Goal: Transaction & Acquisition: Purchase product/service

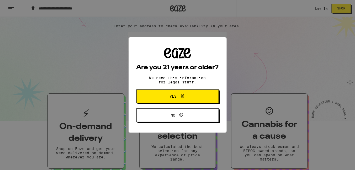
click at [175, 95] on span "Yes" at bounding box center [173, 96] width 7 height 4
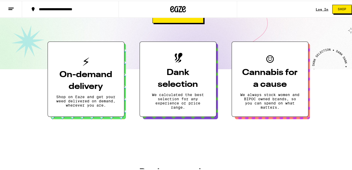
click at [83, 81] on h3 "On-demand delivery" at bounding box center [85, 80] width 59 height 24
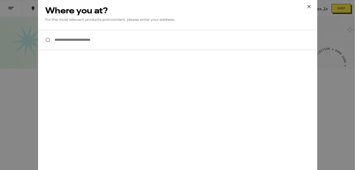
click at [71, 43] on input "**********" at bounding box center [177, 40] width 279 height 20
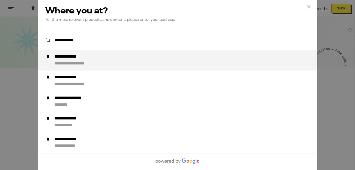
click at [81, 59] on div "**********" at bounding box center [73, 56] width 38 height 5
type input "**********"
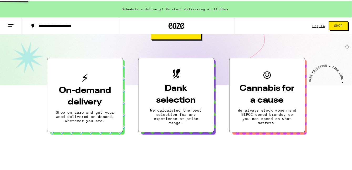
scroll to position [122, 0]
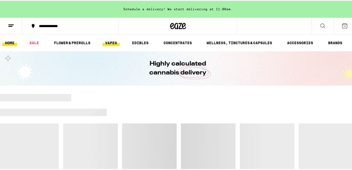
click at [112, 42] on link "VAPES" at bounding box center [110, 42] width 17 height 6
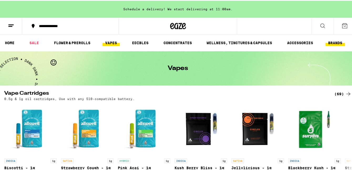
click at [336, 41] on link "BRANDS" at bounding box center [334, 42] width 19 height 6
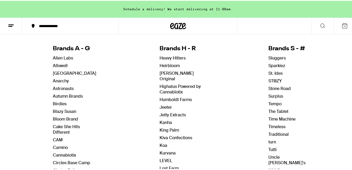
scroll to position [79, 0]
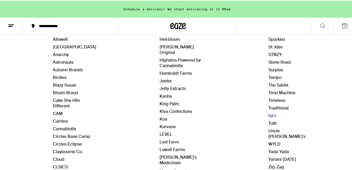
click at [268, 112] on link "turn" at bounding box center [272, 115] width 8 height 6
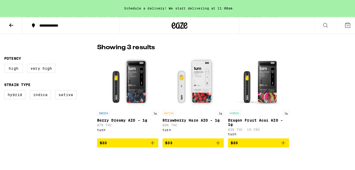
scroll to position [158, 0]
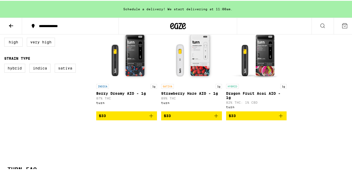
click at [118, 118] on span "$33" at bounding box center [126, 115] width 55 height 6
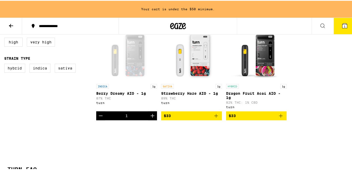
click at [134, 73] on div "Open page for Berry Dreamy AIO - 1g from turn" at bounding box center [126, 54] width 53 height 53
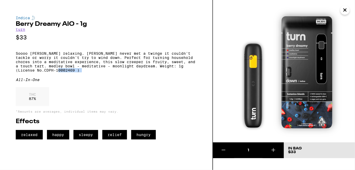
click at [134, 72] on p "Soooo berry relaxing. Berry Dreamy never met a twinge it couldn't tackle or wor…" at bounding box center [106, 61] width 181 height 21
click at [222, 53] on img at bounding box center [284, 71] width 142 height 142
click at [347, 11] on icon "Close" at bounding box center [345, 10] width 6 height 8
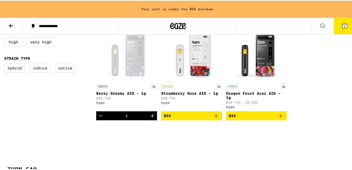
click at [119, 73] on div "Open page for Berry Dreamy AIO - 1g from turn" at bounding box center [126, 54] width 53 height 53
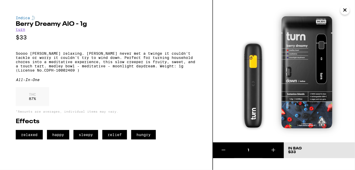
click at [119, 72] on p "Soooo berry relaxing. Berry Dreamy never met a twinge it couldn't tackle or wor…" at bounding box center [106, 61] width 181 height 21
click at [259, 108] on img at bounding box center [284, 71] width 142 height 142
click at [20, 30] on link "turn" at bounding box center [20, 29] width 9 height 4
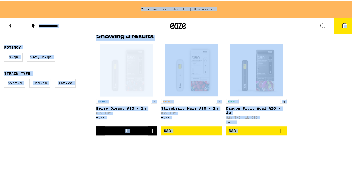
click at [135, 73] on div "Open page for Berry Dreamy AIO - 1g from turn" at bounding box center [126, 69] width 53 height 53
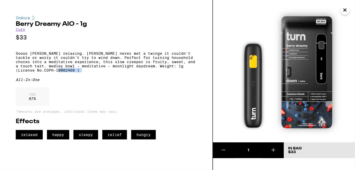
click at [135, 72] on p "Soooo berry relaxing. Berry Dreamy never met a twinge it couldn't tackle or wor…" at bounding box center [106, 61] width 181 height 21
click at [89, 66] on p "Soooo berry relaxing. Berry Dreamy never met a twinge it couldn't tackle or wor…" at bounding box center [106, 61] width 181 height 21
click at [95, 72] on p "Soooo berry relaxing. Berry Dreamy never met a twinge it couldn't tackle or wor…" at bounding box center [106, 61] width 181 height 21
click at [272, 149] on icon at bounding box center [273, 149] width 6 height 6
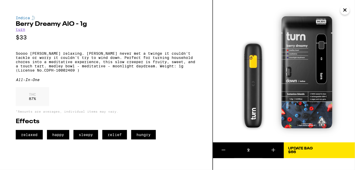
click at [223, 148] on icon at bounding box center [224, 149] width 6 height 6
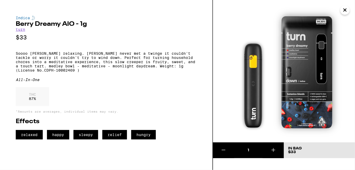
click at [273, 149] on icon at bounding box center [274, 150] width 4 height 4
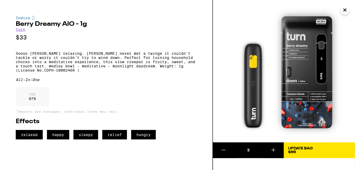
click at [317, 149] on span "Update Bag $66" at bounding box center [319, 149] width 63 height 7
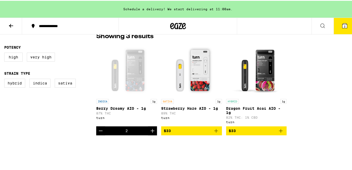
click at [135, 128] on div "2" at bounding box center [126, 129] width 61 height 9
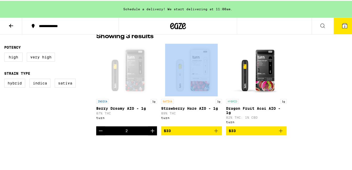
click at [135, 128] on div "2" at bounding box center [126, 129] width 61 height 9
click at [124, 105] on p "Berry Dreamy AIO - 1g" at bounding box center [126, 107] width 61 height 4
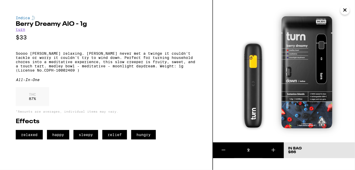
click at [23, 19] on div "Indica" at bounding box center [106, 18] width 181 height 4
click at [33, 18] on img at bounding box center [33, 18] width 3 height 4
click at [32, 41] on p "$33" at bounding box center [106, 37] width 181 height 7
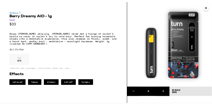
scroll to position [153, 0]
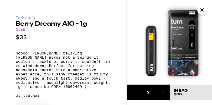
click at [208, 35] on img at bounding box center [169, 42] width 85 height 85
click at [203, 9] on icon "Close" at bounding box center [202, 10] width 6 height 8
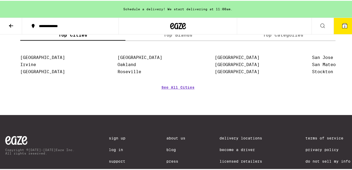
scroll to position [375, 0]
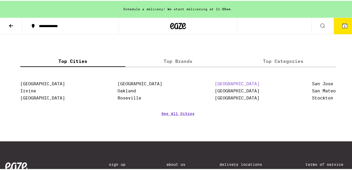
click at [223, 85] on link "[GEOGRAPHIC_DATA]" at bounding box center [236, 82] width 45 height 5
click at [176, 116] on link "See All Cities" at bounding box center [177, 120] width 33 height 19
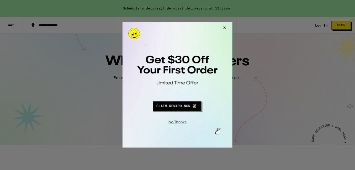
click at [178, 107] on button "Redirect to URL" at bounding box center [176, 105] width 91 height 13
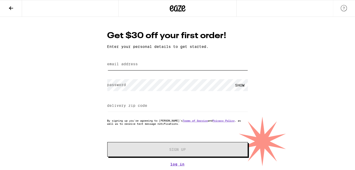
click at [129, 62] on input "email address" at bounding box center [177, 64] width 141 height 12
type input "tckinglive@gmail.com"
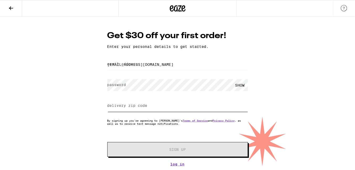
type input "95691"
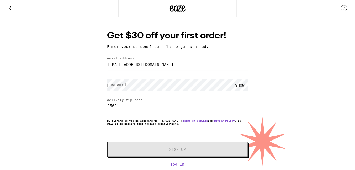
click at [242, 85] on div "SHOW" at bounding box center [240, 85] width 16 height 12
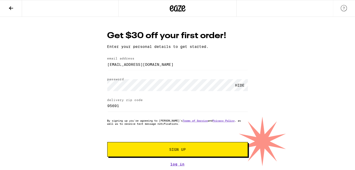
click at [191, 147] on button "Sign Up" at bounding box center [177, 149] width 141 height 15
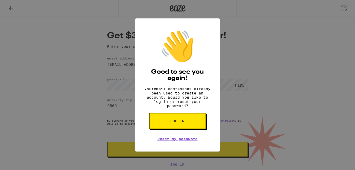
click at [177, 123] on span "Log in" at bounding box center [178, 121] width 14 height 4
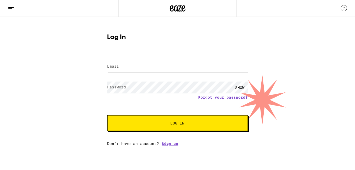
type input "tckinglive@gmail.com"
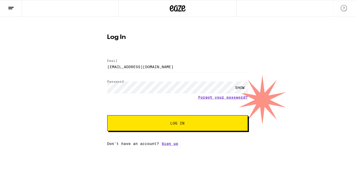
click at [181, 122] on span "Log In" at bounding box center [178, 123] width 14 height 4
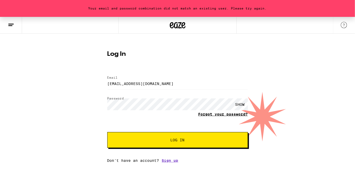
click at [228, 114] on link "Forgot your password?" at bounding box center [223, 114] width 50 height 4
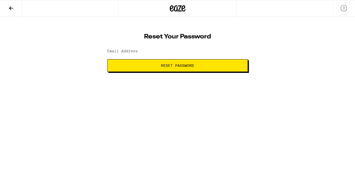
click at [176, 66] on span "Reset Password" at bounding box center [177, 66] width 33 height 4
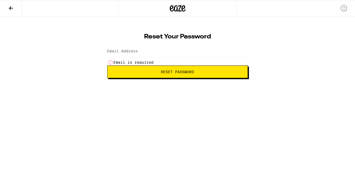
click at [130, 64] on form "Email Address Email is required Reset Password" at bounding box center [177, 61] width 141 height 34
click at [119, 62] on li "Email is required" at bounding box center [177, 62] width 141 height 6
click at [120, 67] on button "Reset Password" at bounding box center [177, 71] width 141 height 13
type input "t"
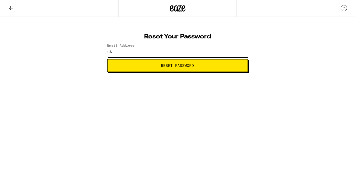
type input "c"
type input "tckinglive@gmail.com"
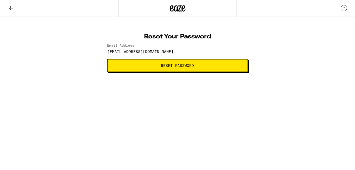
click at [185, 67] on span "Reset Password" at bounding box center [177, 66] width 33 height 4
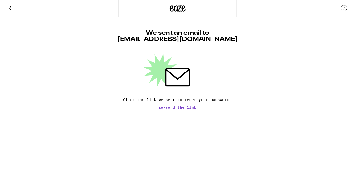
click at [178, 108] on span "Re-send the link" at bounding box center [178, 107] width 38 height 4
click at [179, 108] on span "Re-send the link" at bounding box center [178, 107] width 38 height 4
click at [18, 11] on button at bounding box center [11, 8] width 22 height 17
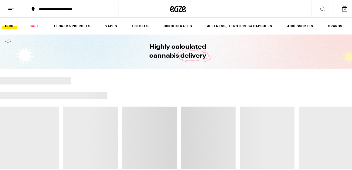
click at [9, 25] on link "HOME" at bounding box center [9, 25] width 15 height 6
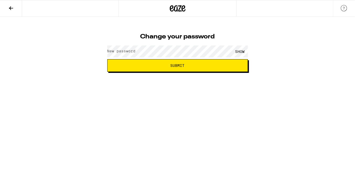
click at [133, 51] on label "New password" at bounding box center [121, 51] width 28 height 4
click at [239, 51] on div "SHOW" at bounding box center [240, 51] width 16 height 12
click at [178, 65] on span "Submit" at bounding box center [178, 66] width 14 height 4
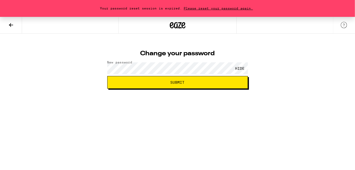
click at [178, 80] on span "Submit" at bounding box center [178, 82] width 14 height 4
click at [180, 81] on span "Submit" at bounding box center [178, 82] width 14 height 4
click at [12, 24] on icon at bounding box center [11, 25] width 6 height 6
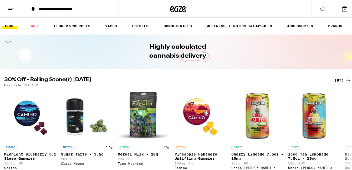
click at [48, 9] on div "**********" at bounding box center [73, 9] width 74 height 4
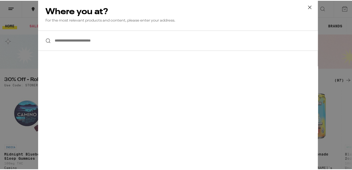
click at [53, 36] on input "**********" at bounding box center [177, 40] width 279 height 20
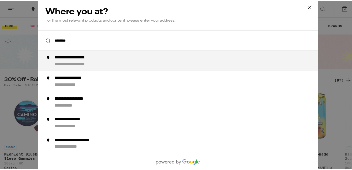
click at [107, 59] on div "**********" at bounding box center [188, 60] width 268 height 12
type input "**********"
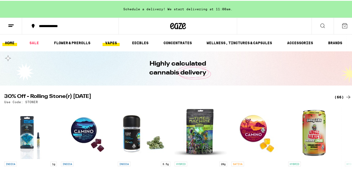
click at [114, 42] on link "VAPES" at bounding box center [110, 42] width 17 height 6
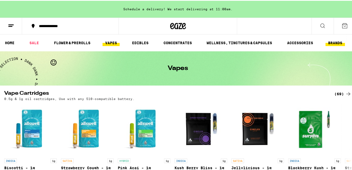
click at [333, 42] on link "BRANDS" at bounding box center [334, 42] width 19 height 6
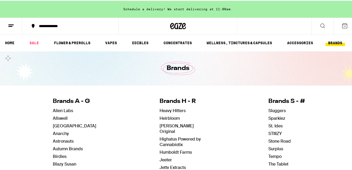
scroll to position [79, 0]
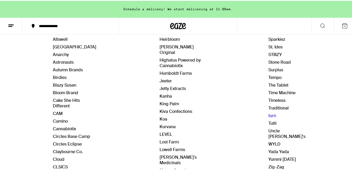
click at [268, 112] on link "turn" at bounding box center [272, 115] width 8 height 6
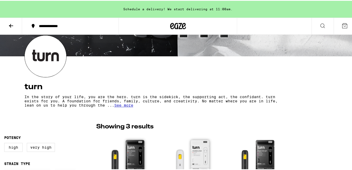
scroll to position [131, 0]
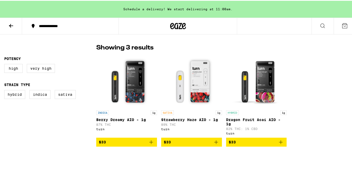
click at [150, 142] on icon "Add to bag" at bounding box center [151, 141] width 6 height 6
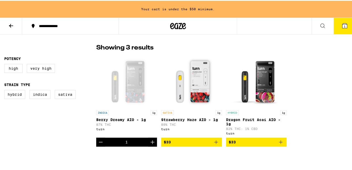
click at [150, 143] on icon "Increment" at bounding box center [152, 141] width 6 height 6
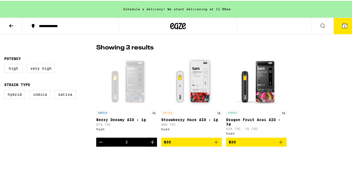
click at [130, 97] on div "Open page for Berry Dreamy AIO - 1g from turn" at bounding box center [126, 80] width 53 height 53
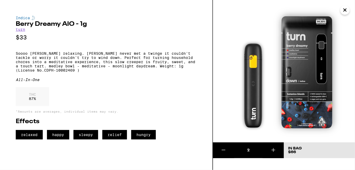
click at [308, 44] on img at bounding box center [284, 71] width 142 height 142
click at [307, 44] on img at bounding box center [284, 71] width 142 height 142
click at [246, 26] on img at bounding box center [284, 71] width 142 height 142
click at [345, 9] on icon "Close" at bounding box center [345, 10] width 3 height 3
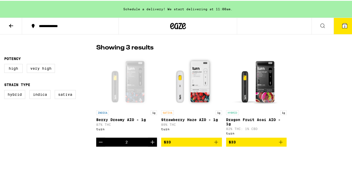
click at [12, 29] on button at bounding box center [11, 25] width 22 height 17
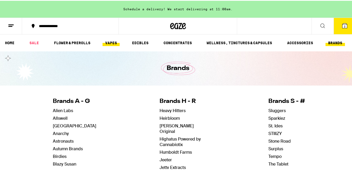
click at [111, 42] on link "VAPES" at bounding box center [110, 42] width 17 height 6
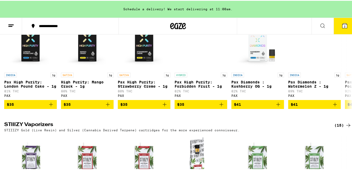
scroll to position [289, 0]
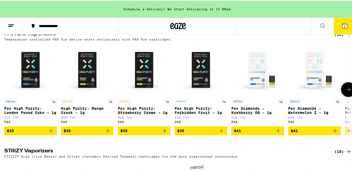
click at [31, 83] on img "Open page for Pax High Purity: London Pound Cake - 1g from PAX" at bounding box center [30, 69] width 53 height 53
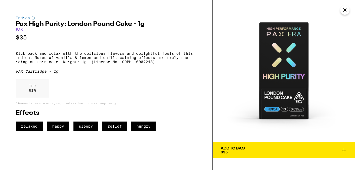
click at [344, 150] on icon at bounding box center [344, 150] width 4 height 4
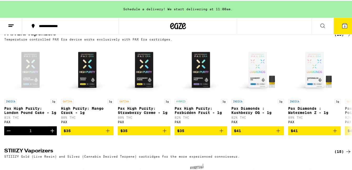
click at [339, 154] on div "(15)" at bounding box center [342, 150] width 17 height 6
click at [337, 154] on div "(15)" at bounding box center [342, 150] width 17 height 6
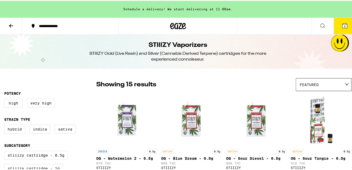
click at [14, 25] on icon at bounding box center [11, 25] width 6 height 6
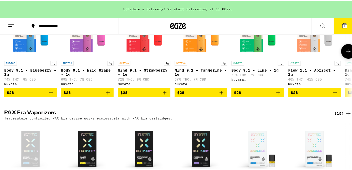
scroll to position [315, 0]
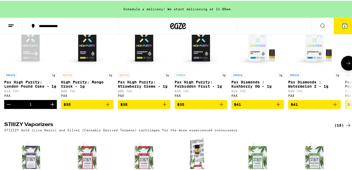
click at [26, 54] on div "Open page for Pax High Purity: London Pound Cake - 1g from PAX" at bounding box center [30, 43] width 53 height 53
click at [342, 26] on icon at bounding box center [344, 25] width 5 height 5
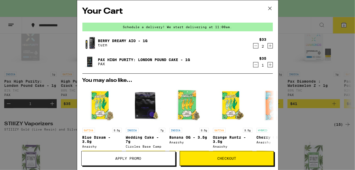
click at [254, 65] on icon "Decrement" at bounding box center [256, 64] width 5 height 6
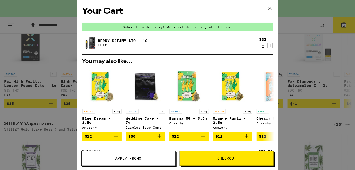
click at [148, 158] on span "Apply Promo" at bounding box center [129, 158] width 94 height 4
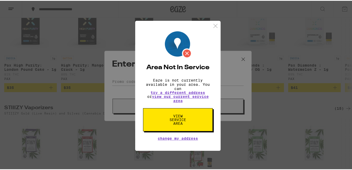
scroll to position [298, 0]
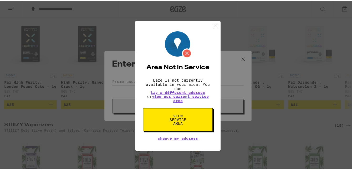
click at [213, 24] on img at bounding box center [215, 25] width 7 height 7
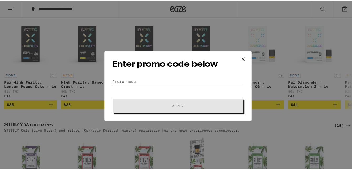
click at [241, 58] on icon at bounding box center [243, 58] width 8 height 8
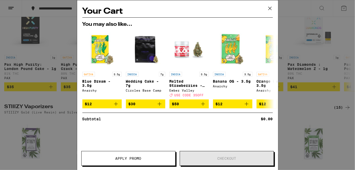
click at [267, 8] on icon at bounding box center [270, 8] width 8 height 8
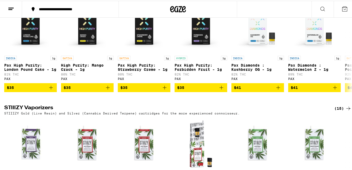
click at [341, 8] on icon at bounding box center [344, 8] width 6 height 6
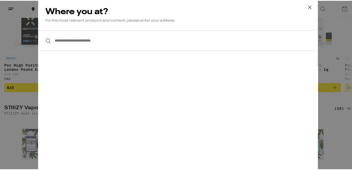
click at [100, 39] on input "**********" at bounding box center [177, 40] width 279 height 20
click at [305, 6] on icon at bounding box center [309, 7] width 8 height 8
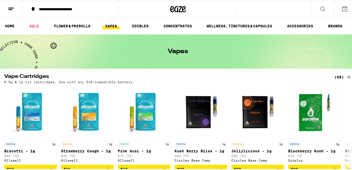
click at [341, 7] on icon at bounding box center [344, 8] width 6 height 6
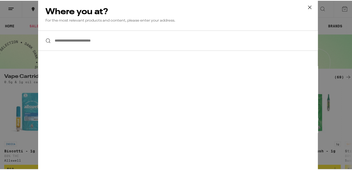
click at [58, 37] on input "**********" at bounding box center [177, 40] width 279 height 20
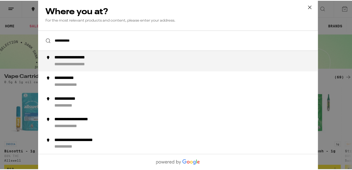
click at [105, 59] on div "**********" at bounding box center [188, 60] width 268 height 12
type input "**********"
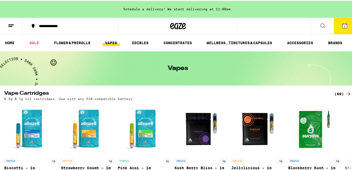
click at [342, 25] on icon at bounding box center [344, 25] width 5 height 5
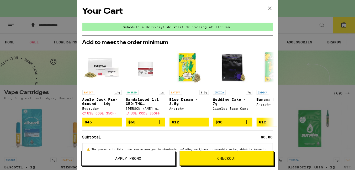
click at [225, 159] on span "Checkout" at bounding box center [226, 158] width 19 height 4
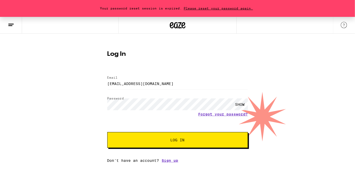
click at [189, 142] on button "Log In" at bounding box center [177, 140] width 141 height 16
click at [241, 103] on div "SHOW" at bounding box center [240, 104] width 16 height 12
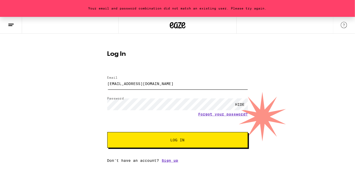
click at [146, 83] on input "tckinglive@gmail.com" at bounding box center [177, 83] width 141 height 12
type input "tckinglive@gmail.com"
click at [180, 138] on span "Log In" at bounding box center [178, 140] width 14 height 4
click at [221, 113] on link "Forgot your password?" at bounding box center [223, 114] width 50 height 4
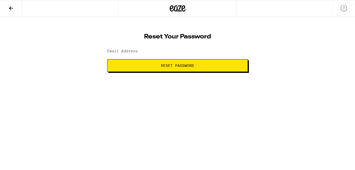
click at [166, 65] on span "Reset Password" at bounding box center [177, 66] width 33 height 4
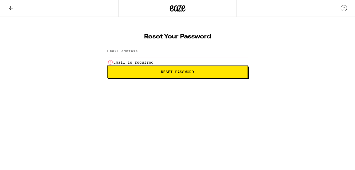
click at [123, 53] on label "Email Address" at bounding box center [122, 51] width 31 height 4
type input "tckinglive@gmail.com"
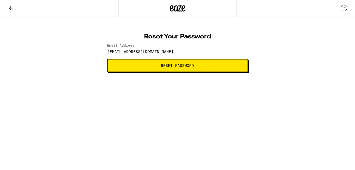
click at [177, 65] on span "Reset Password" at bounding box center [177, 66] width 33 height 4
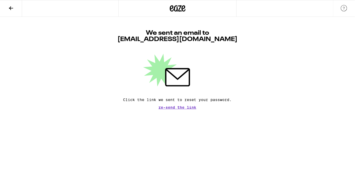
click at [179, 108] on span "Re-send the link" at bounding box center [178, 107] width 38 height 4
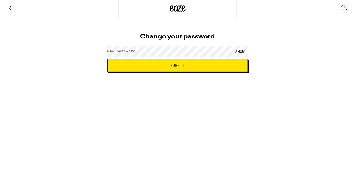
click at [122, 51] on label "New password" at bounding box center [121, 51] width 28 height 4
click at [204, 65] on span "Submit" at bounding box center [178, 66] width 132 height 4
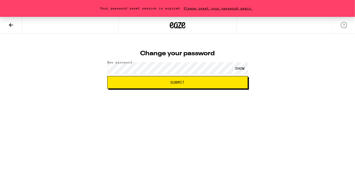
click at [225, 9] on span "Please reset your password again." at bounding box center [218, 8] width 73 height 3
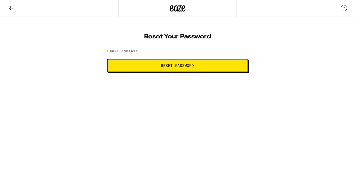
click at [169, 64] on span "Reset Password" at bounding box center [177, 66] width 33 height 4
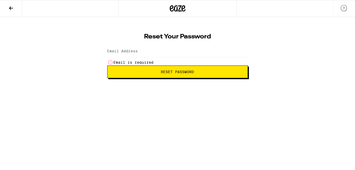
click at [125, 52] on label "Email Address" at bounding box center [122, 51] width 31 height 4
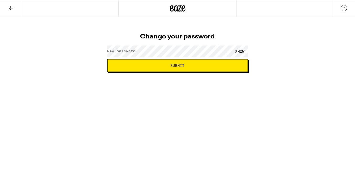
click at [120, 50] on label "New password" at bounding box center [121, 51] width 28 height 4
click at [245, 51] on div "SHOW" at bounding box center [240, 51] width 16 height 12
click at [175, 65] on span "Submit" at bounding box center [178, 66] width 14 height 4
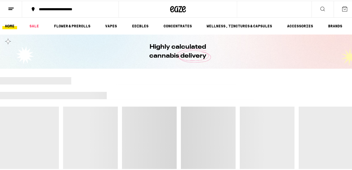
click at [160, 92] on div at bounding box center [231, 94] width 249 height 7
